Goal: Browse casually: Explore the website without a specific task or goal

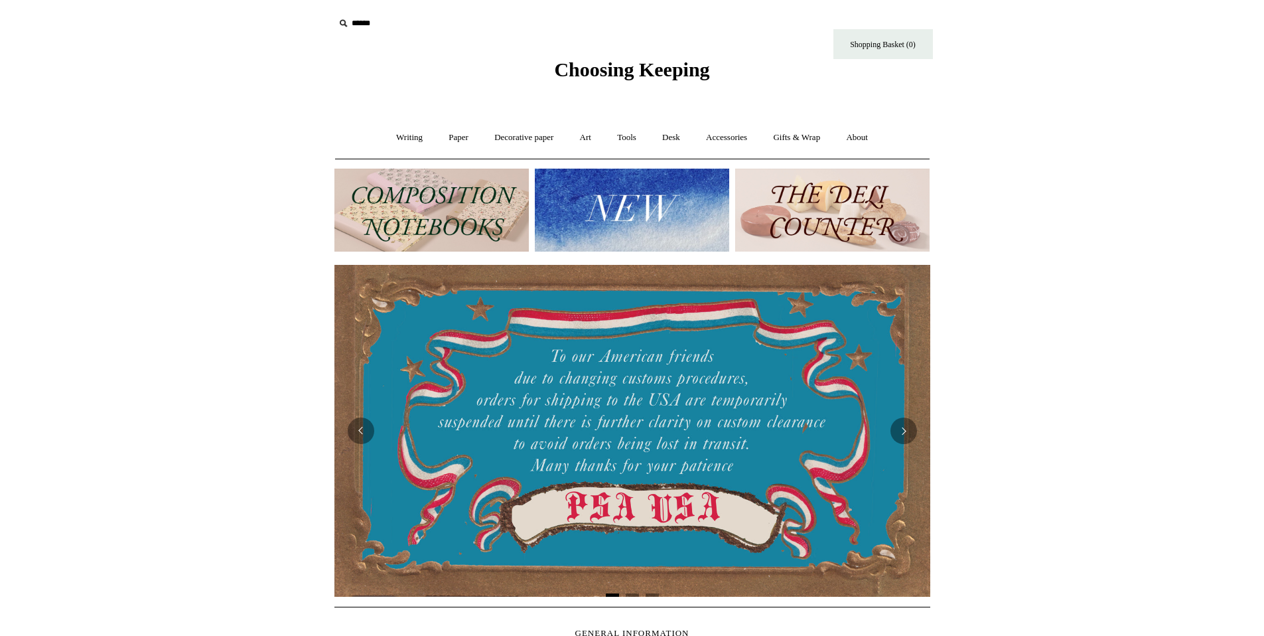
click at [410, 216] on img at bounding box center [431, 210] width 194 height 83
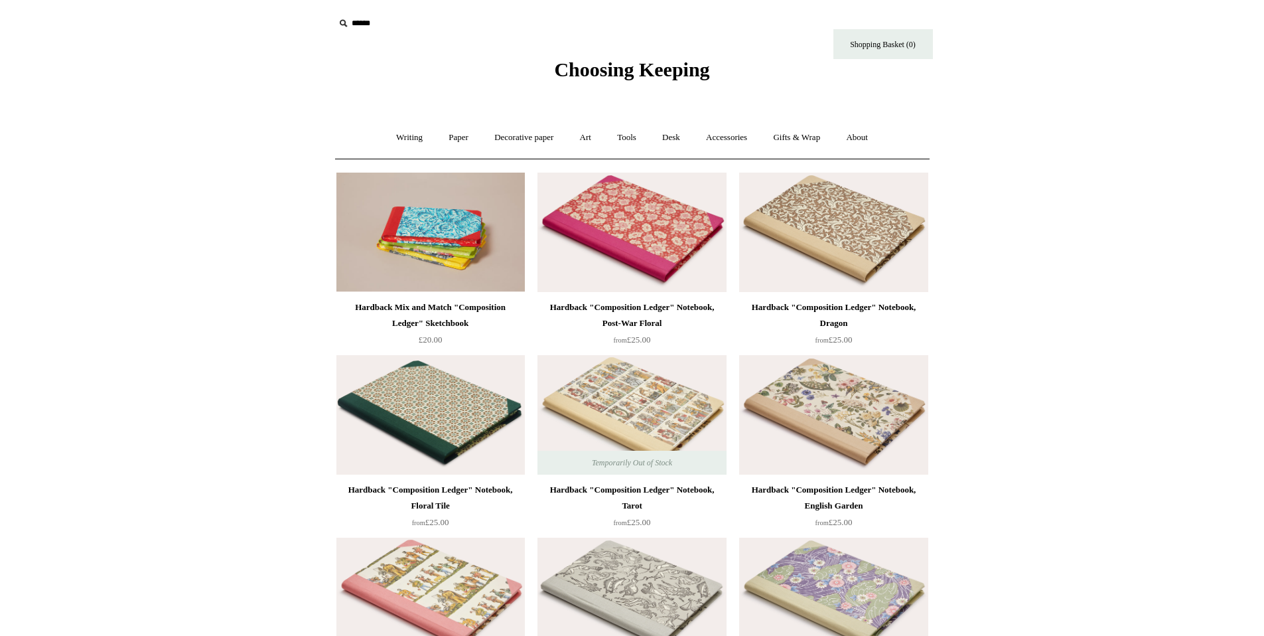
click at [411, 137] on link "Writing +" at bounding box center [409, 137] width 50 height 35
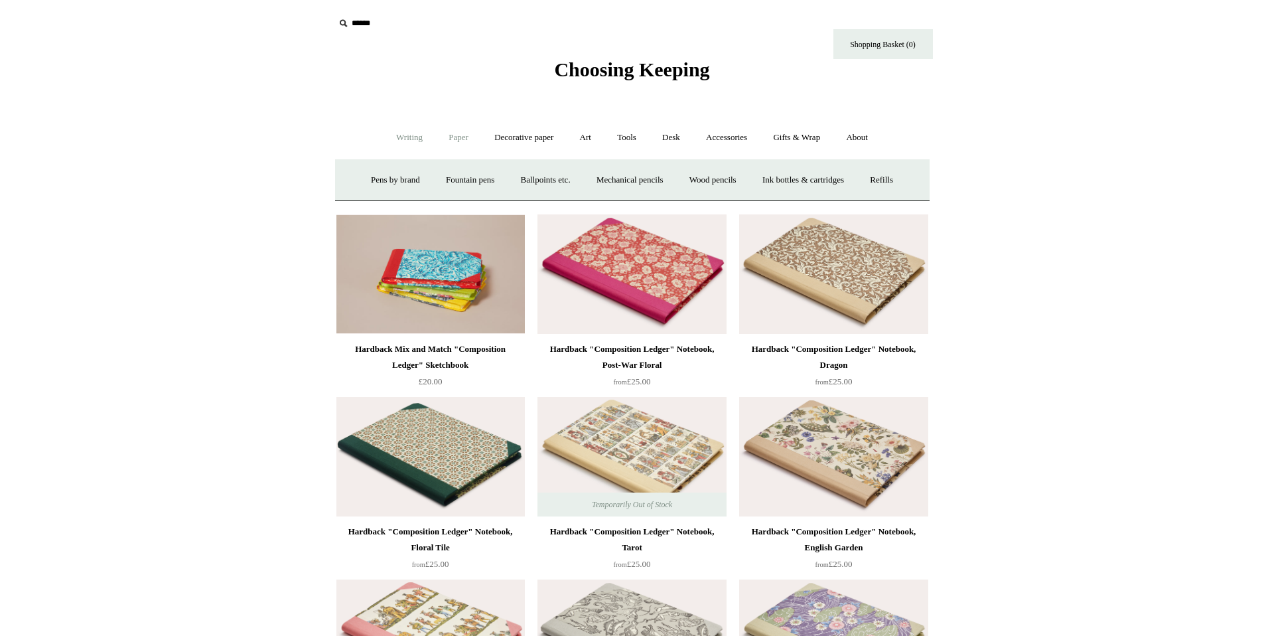
click at [450, 140] on link "Paper +" at bounding box center [459, 137] width 44 height 35
click at [443, 176] on link "Notebooks +" at bounding box center [446, 180] width 61 height 35
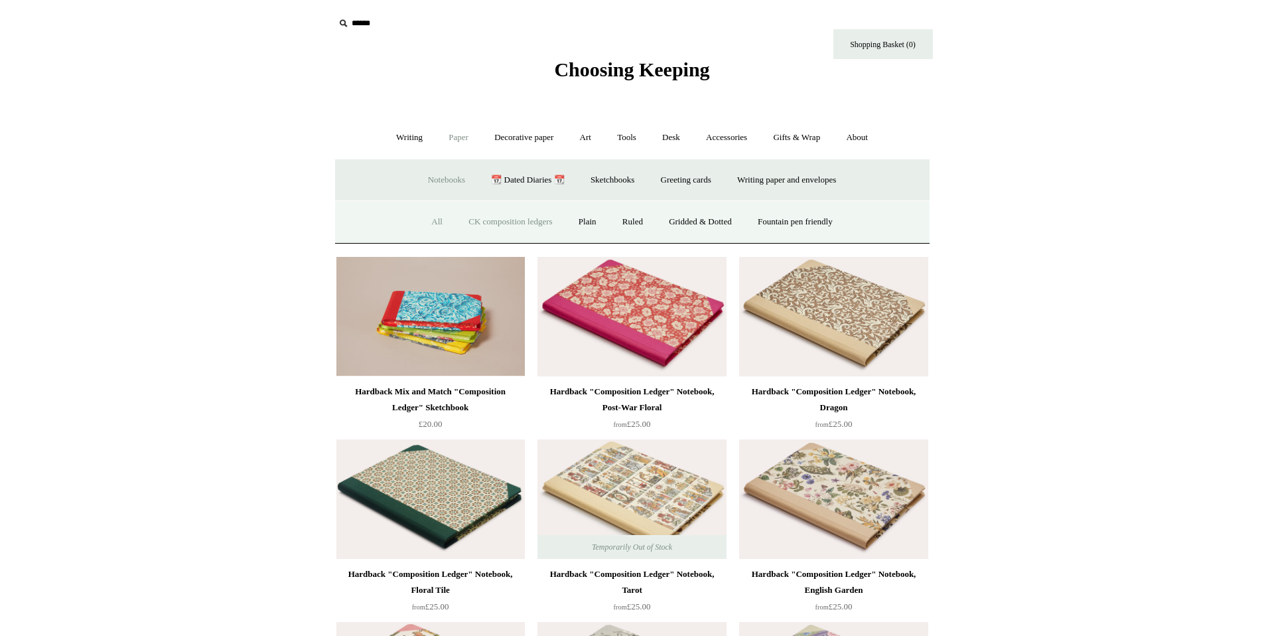
click at [428, 221] on link "All" at bounding box center [436, 221] width 35 height 35
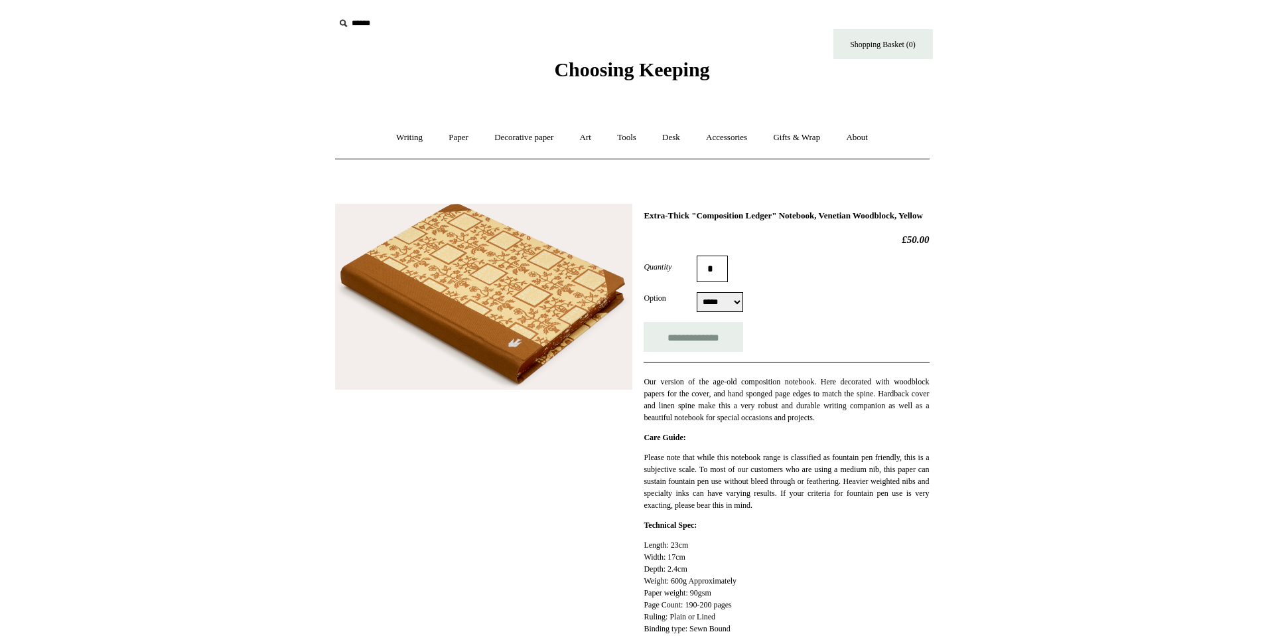
click at [478, 288] on img at bounding box center [483, 297] width 297 height 186
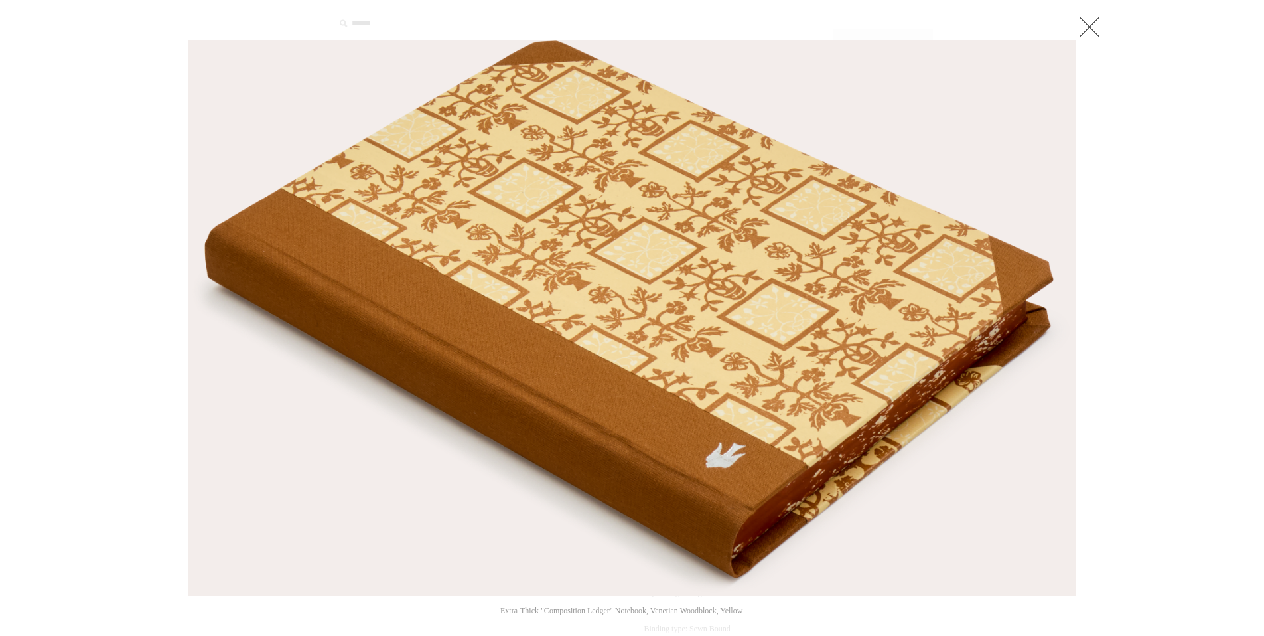
click at [483, 297] on img at bounding box center [631, 317] width 887 height 555
click at [1129, 281] on div at bounding box center [632, 571] width 1264 height 1142
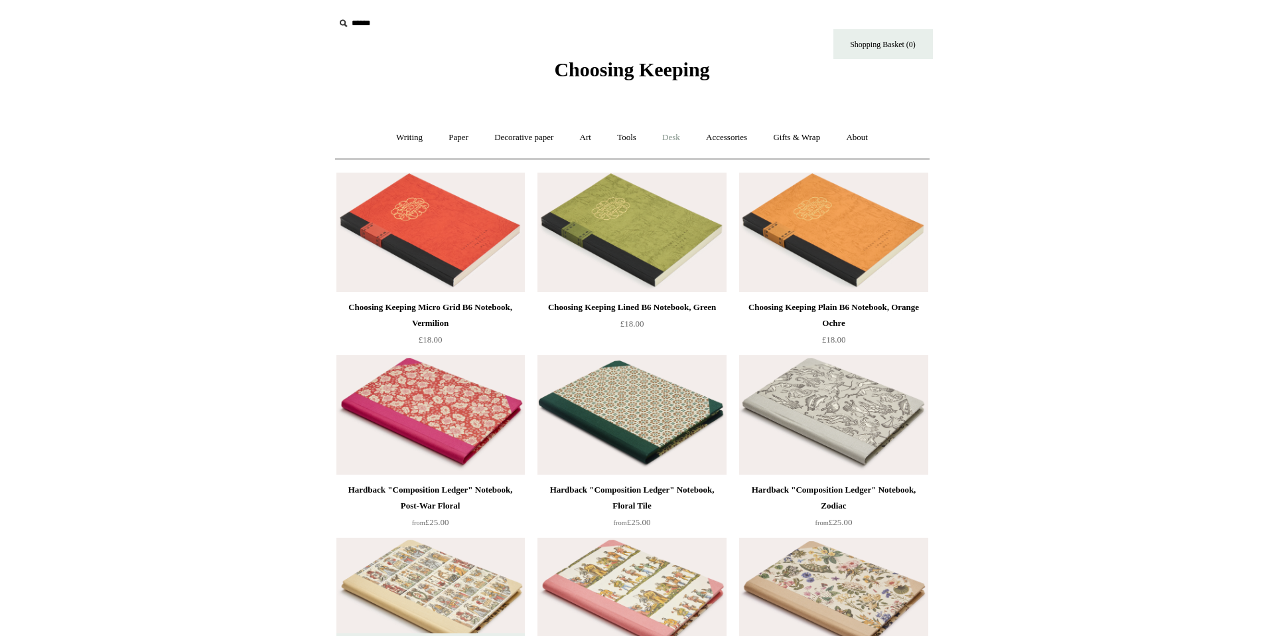
click at [679, 139] on link "Desk +" at bounding box center [671, 137] width 42 height 35
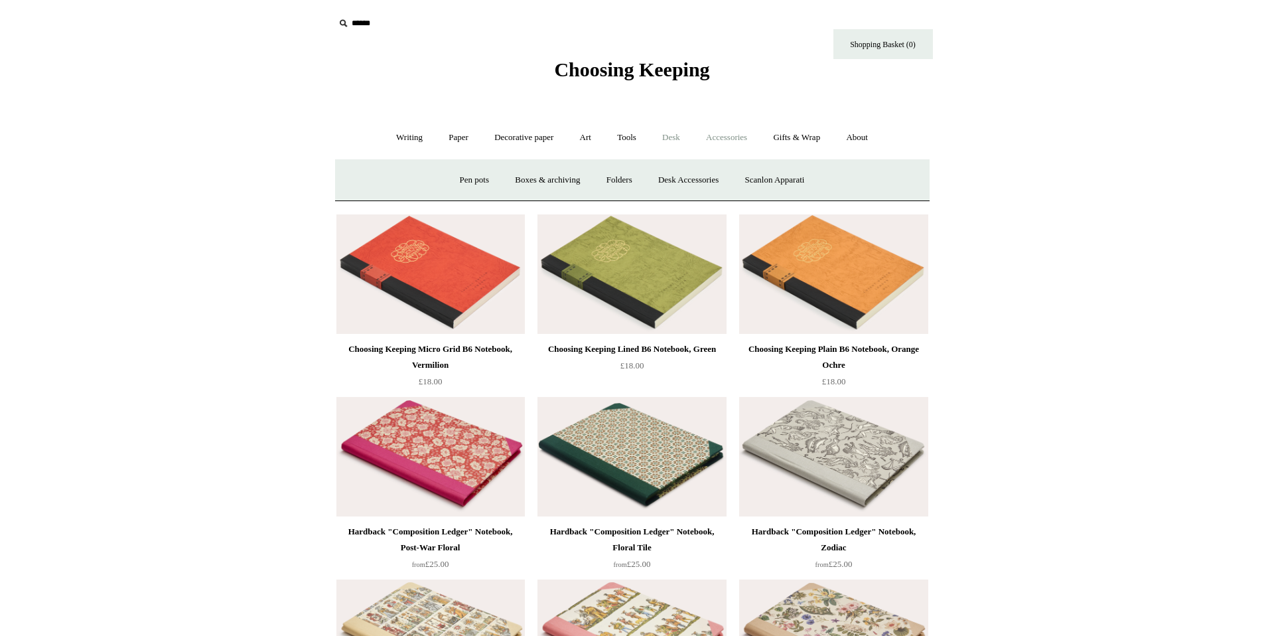
click at [721, 139] on link "Accessories +" at bounding box center [726, 137] width 65 height 35
click at [523, 135] on link "Decorative paper +" at bounding box center [523, 137] width 83 height 35
click at [450, 136] on link "Paper +" at bounding box center [459, 137] width 44 height 35
click at [513, 176] on link "📆 Dated Diaries 📆" at bounding box center [527, 180] width 97 height 35
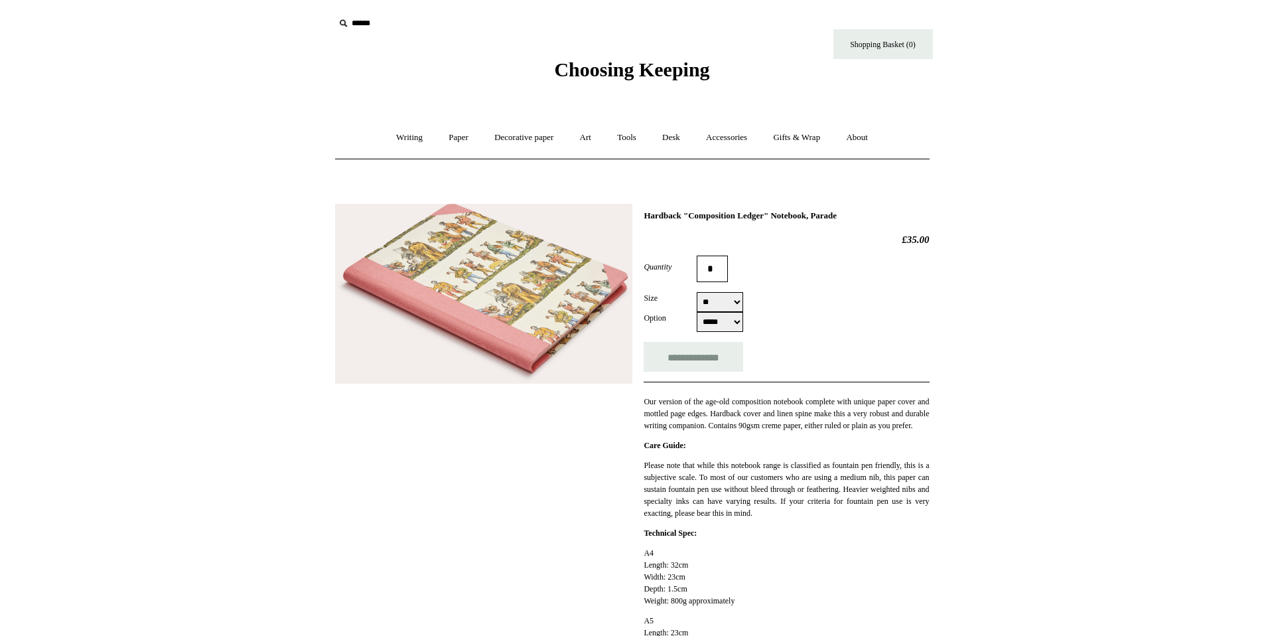
click at [513, 249] on img at bounding box center [483, 294] width 297 height 180
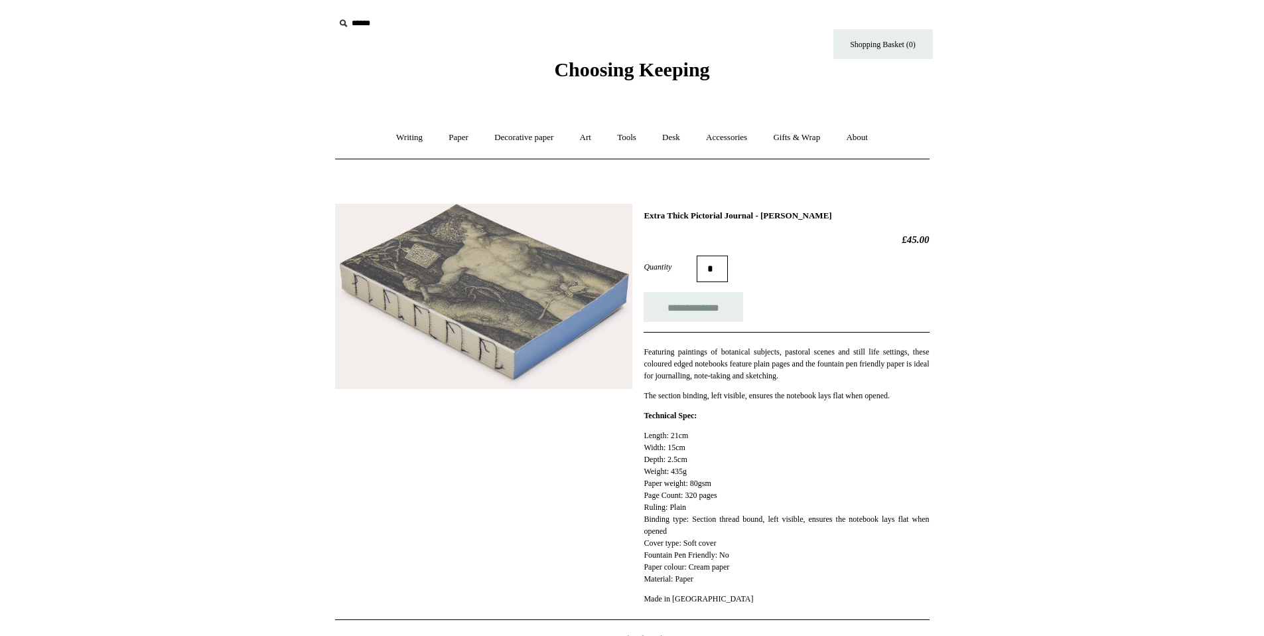
click at [499, 320] on img at bounding box center [483, 297] width 297 height 186
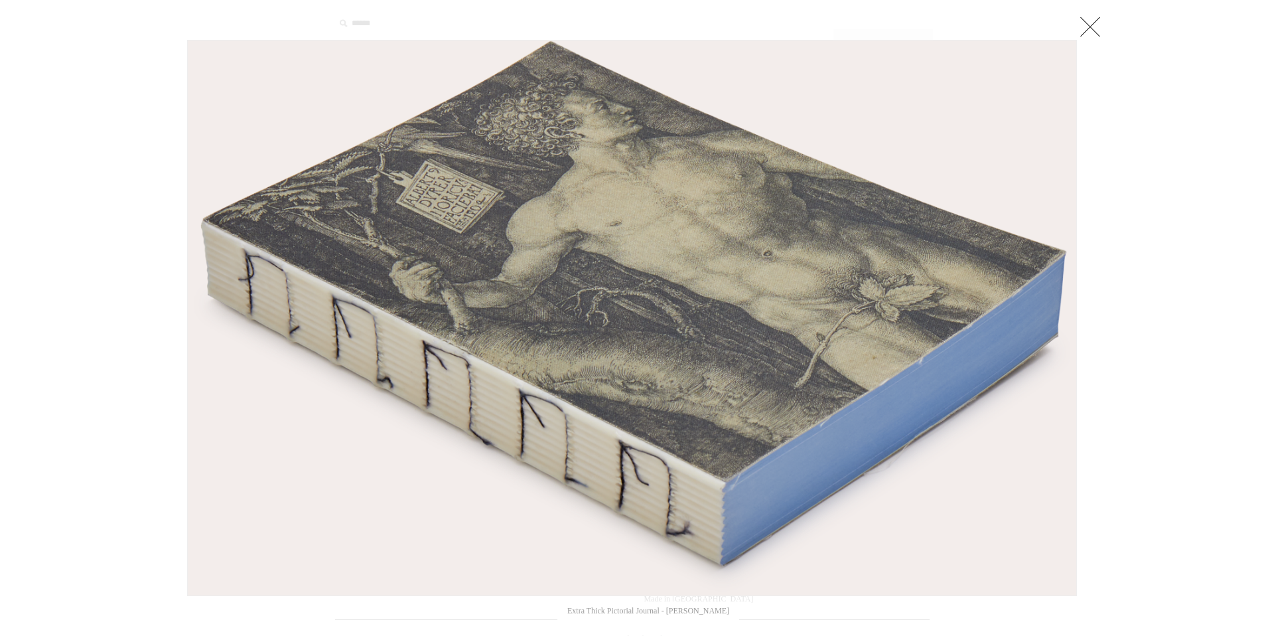
click at [501, 320] on img at bounding box center [632, 317] width 888 height 555
click at [1097, 26] on link at bounding box center [1090, 26] width 27 height 27
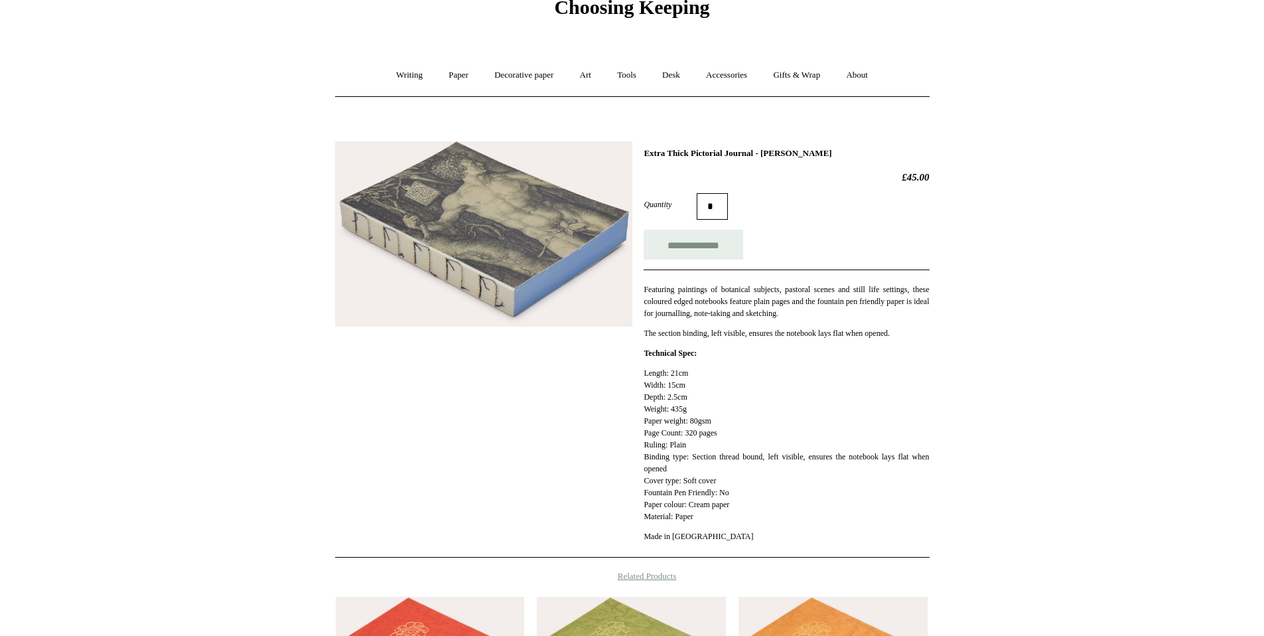
scroll to position [62, 0]
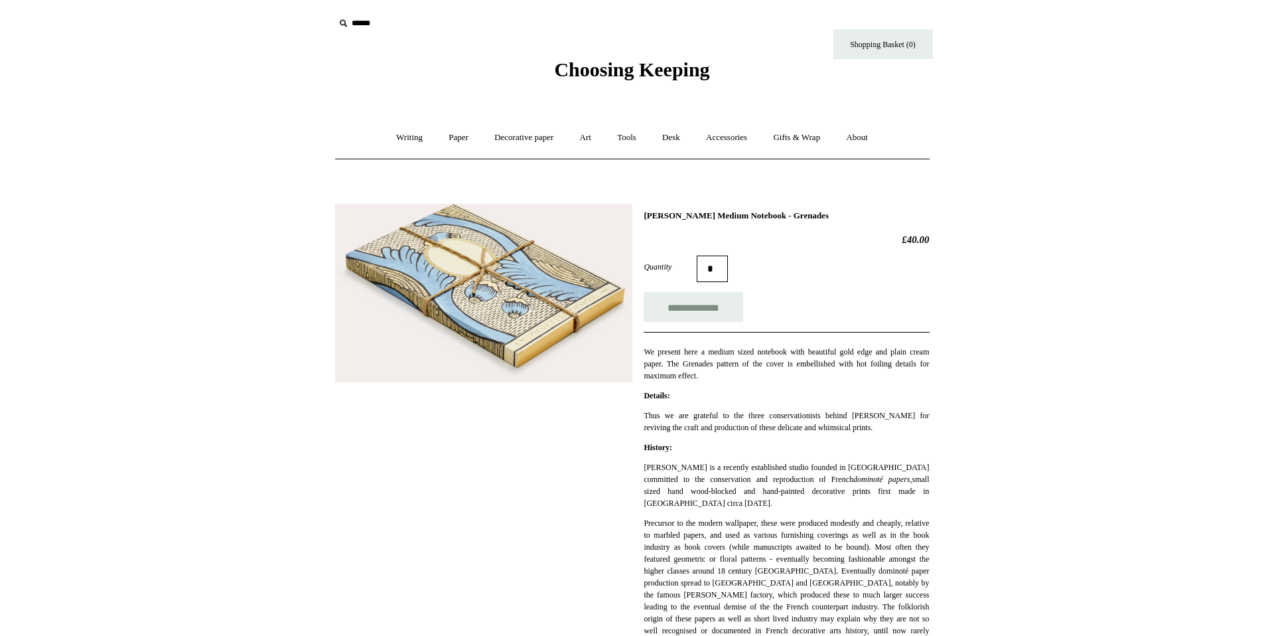
click at [537, 293] on img at bounding box center [483, 293] width 297 height 179
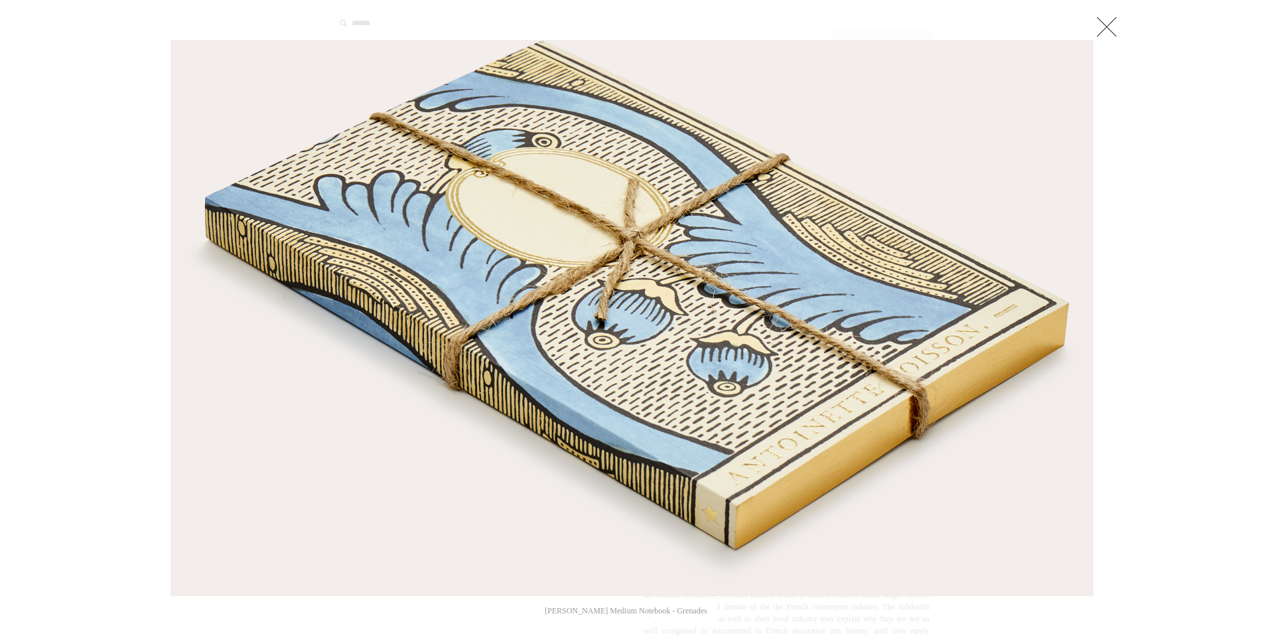
click at [693, 292] on img at bounding box center [632, 317] width 922 height 555
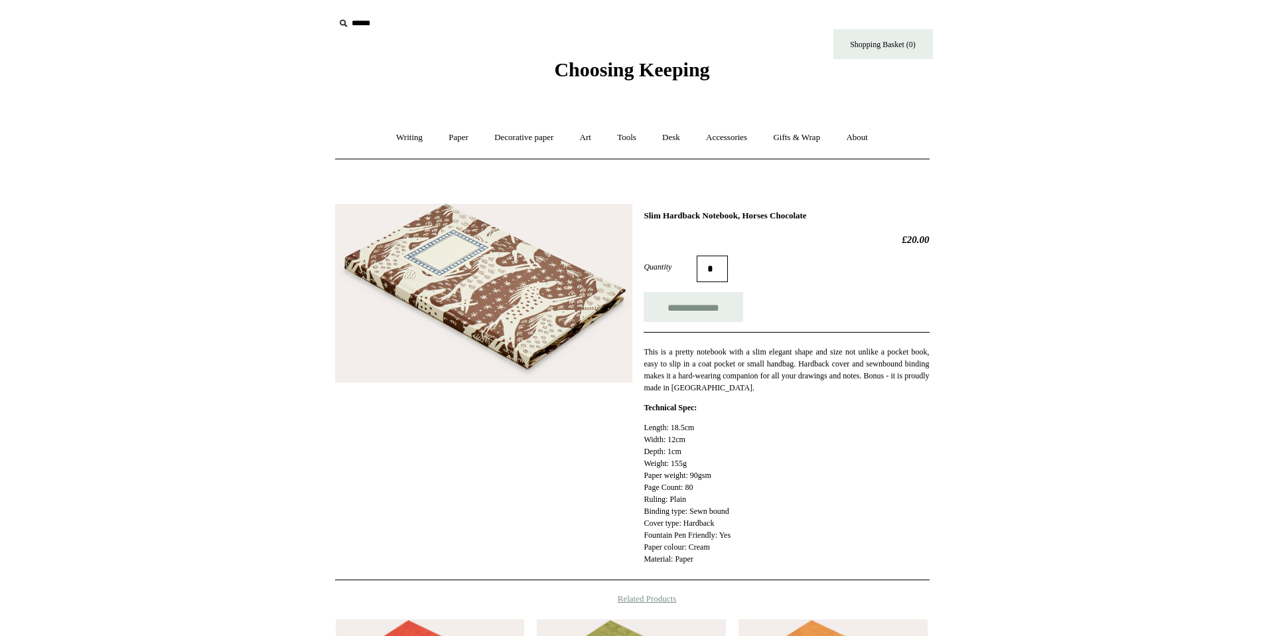
click at [434, 307] on img at bounding box center [483, 293] width 297 height 178
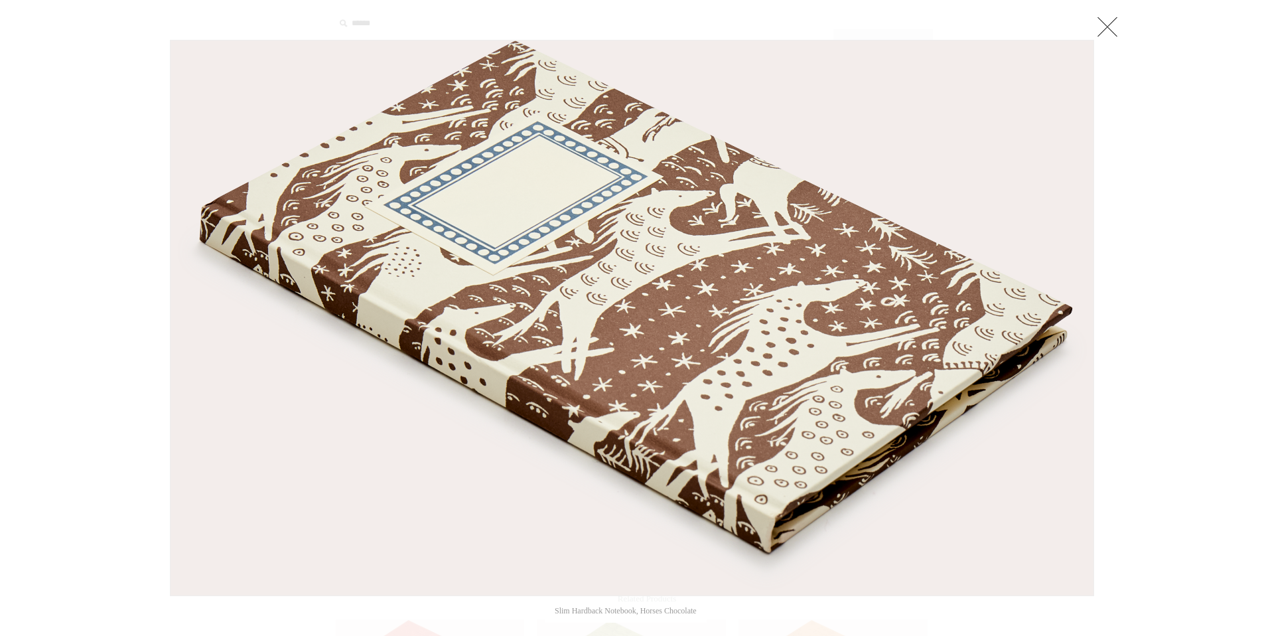
click at [501, 293] on img at bounding box center [632, 317] width 923 height 555
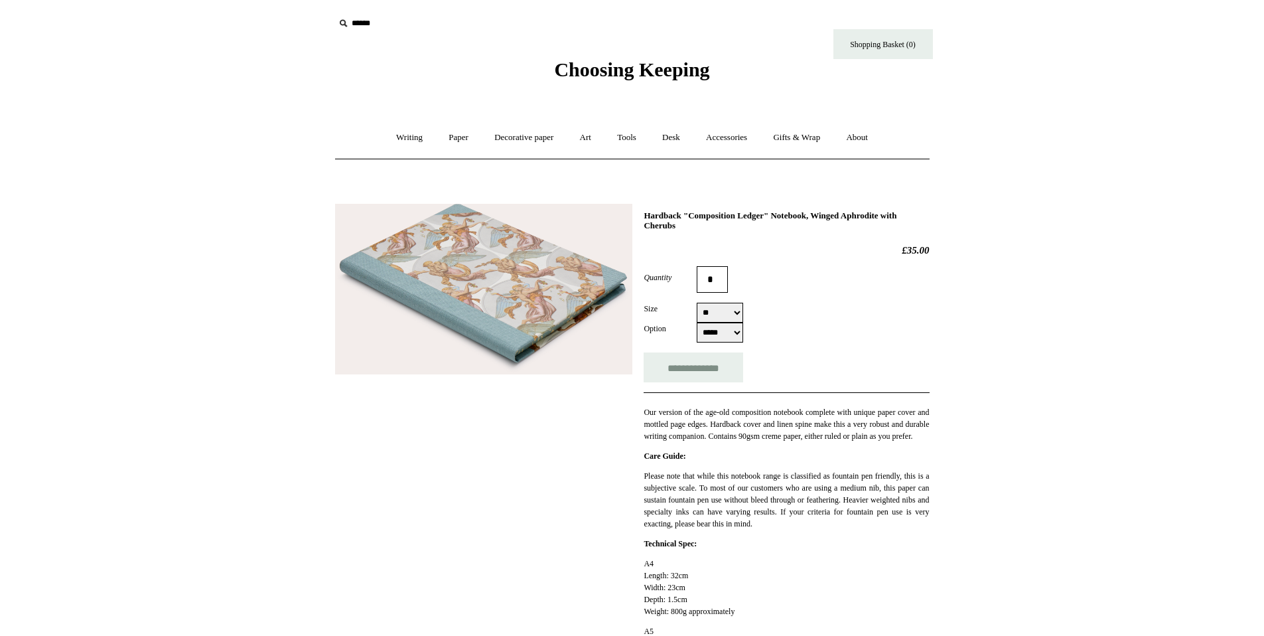
select select "**"
click at [525, 269] on img at bounding box center [483, 289] width 297 height 171
